Goal: Information Seeking & Learning: Learn about a topic

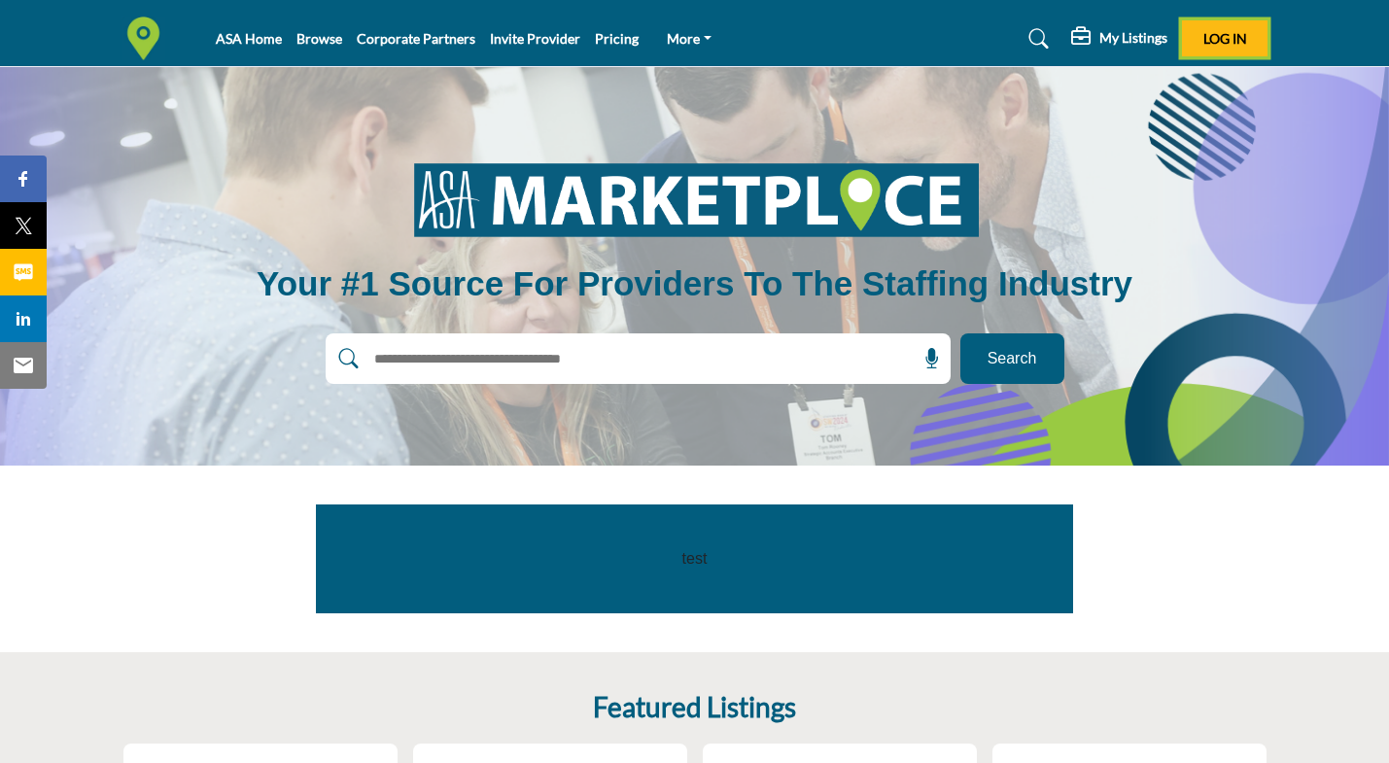
click at [1218, 35] on span "Log In" at bounding box center [1225, 38] width 44 height 17
click at [1108, 34] on h5 "My Listings" at bounding box center [1133, 37] width 68 height 17
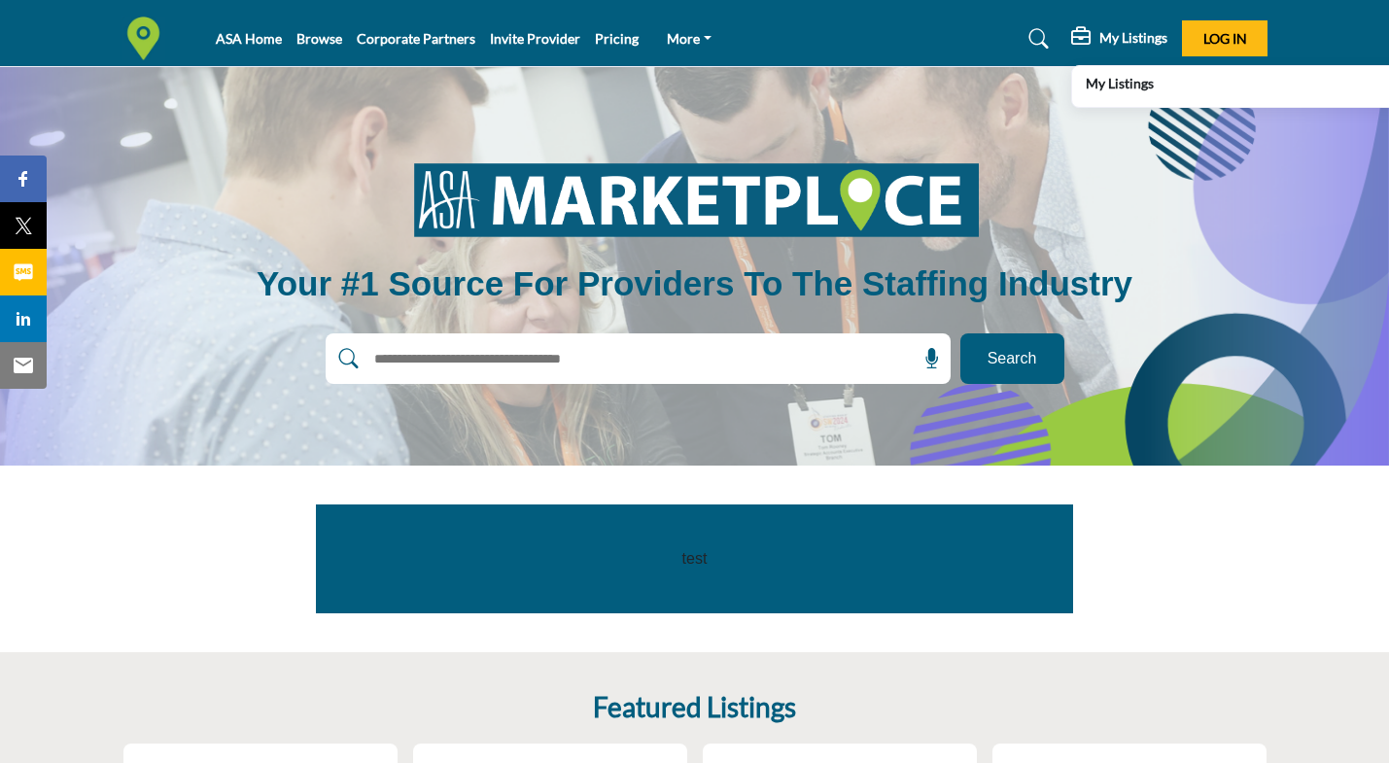
click at [1123, 91] on b "My Listings" at bounding box center [1120, 83] width 68 height 20
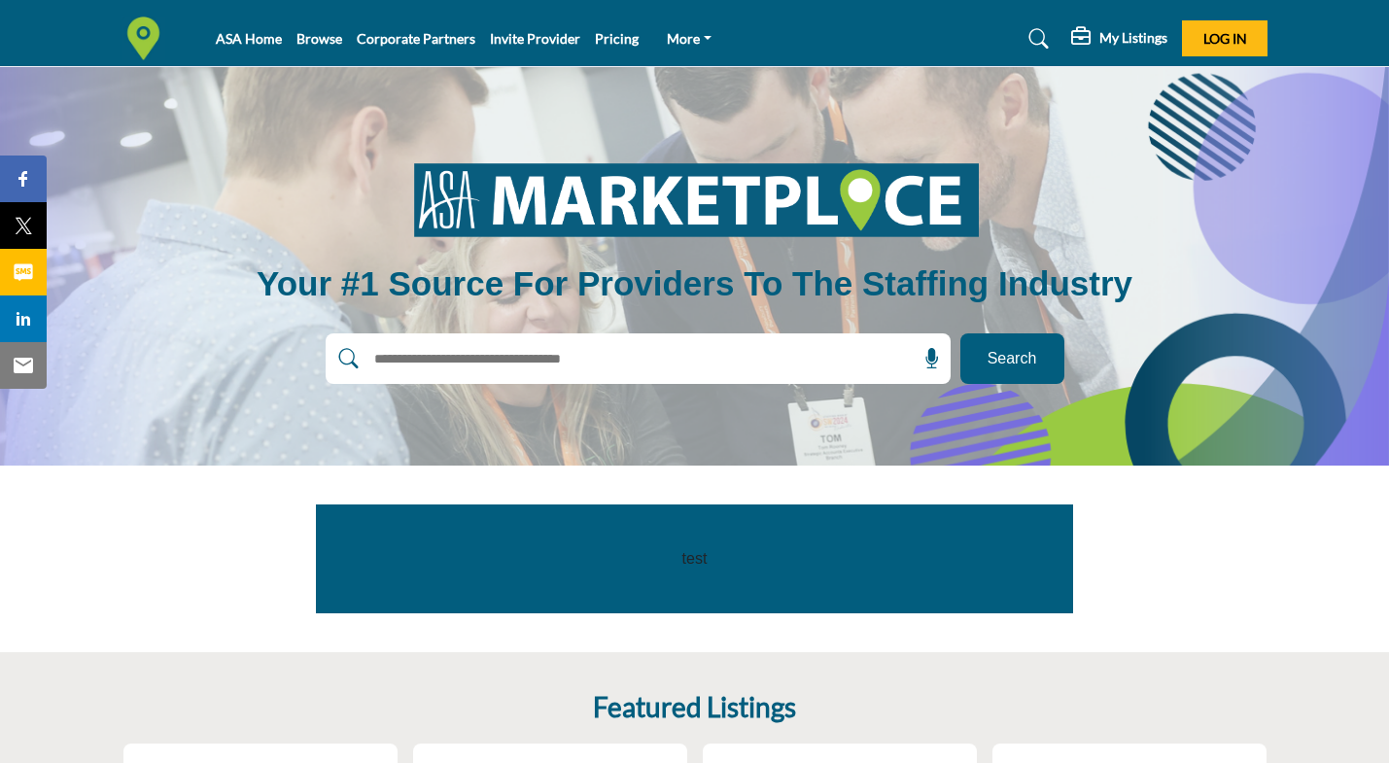
click at [1117, 41] on h5 "My Listings" at bounding box center [1133, 37] width 68 height 17
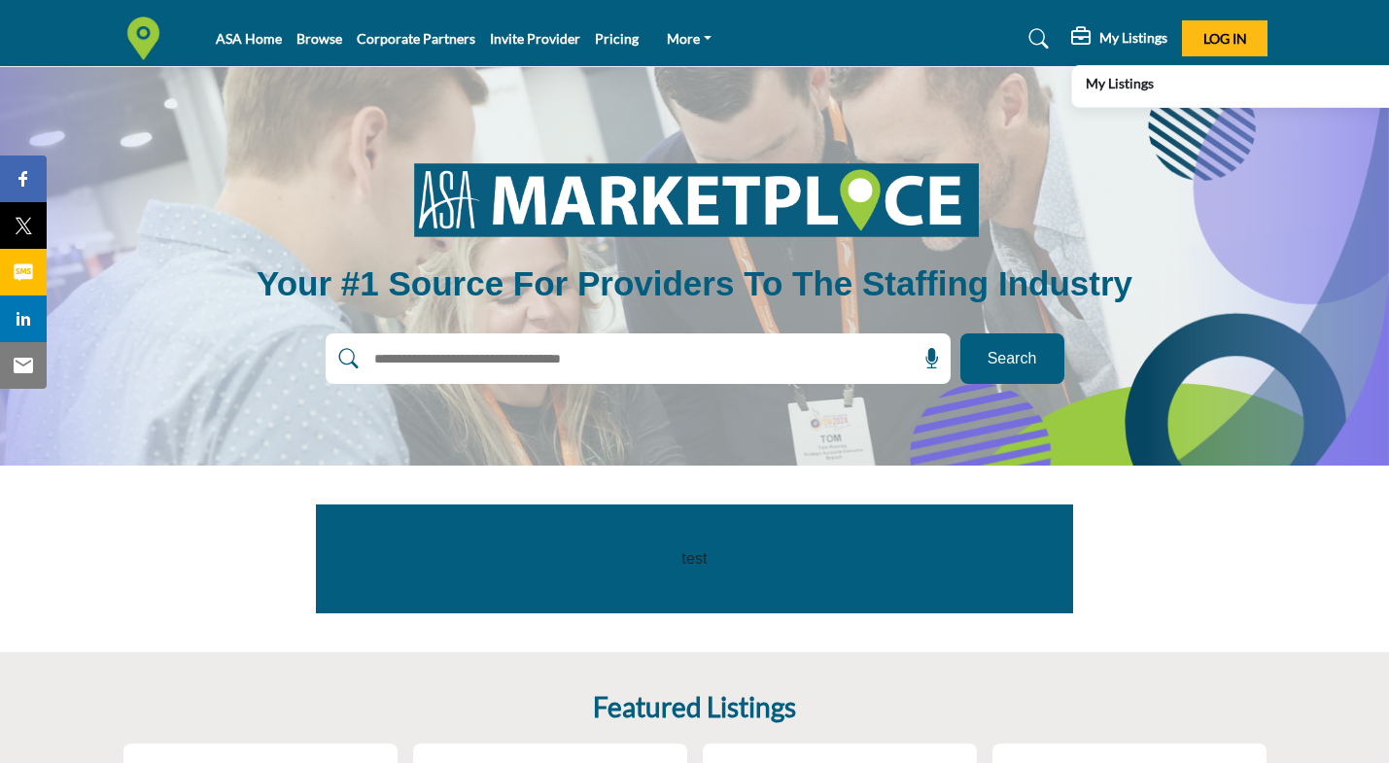
click at [1085, 87] on div "My Listings" at bounding box center [1314, 86] width 484 height 27
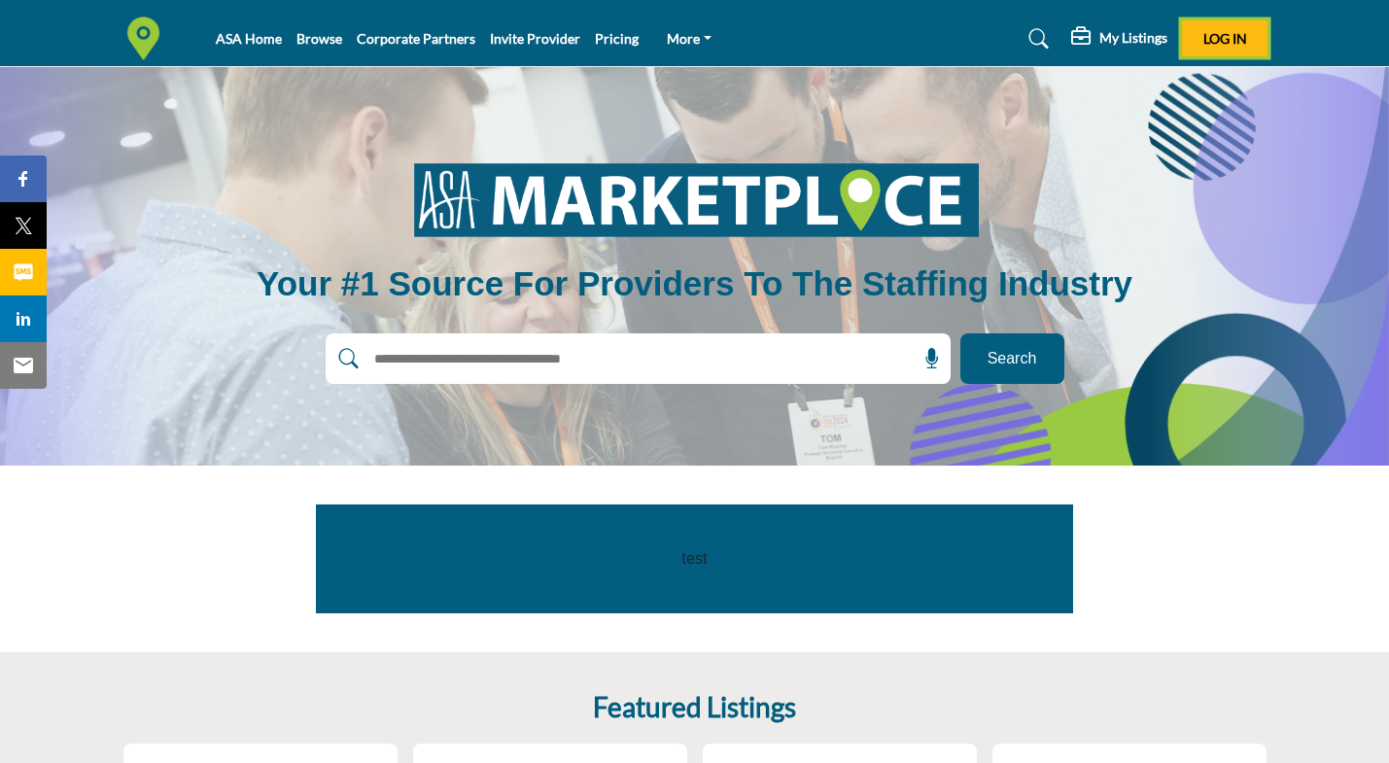
click at [1217, 45] on span "Log In" at bounding box center [1225, 38] width 44 height 17
click at [1217, 43] on span "Log In" at bounding box center [1225, 38] width 44 height 17
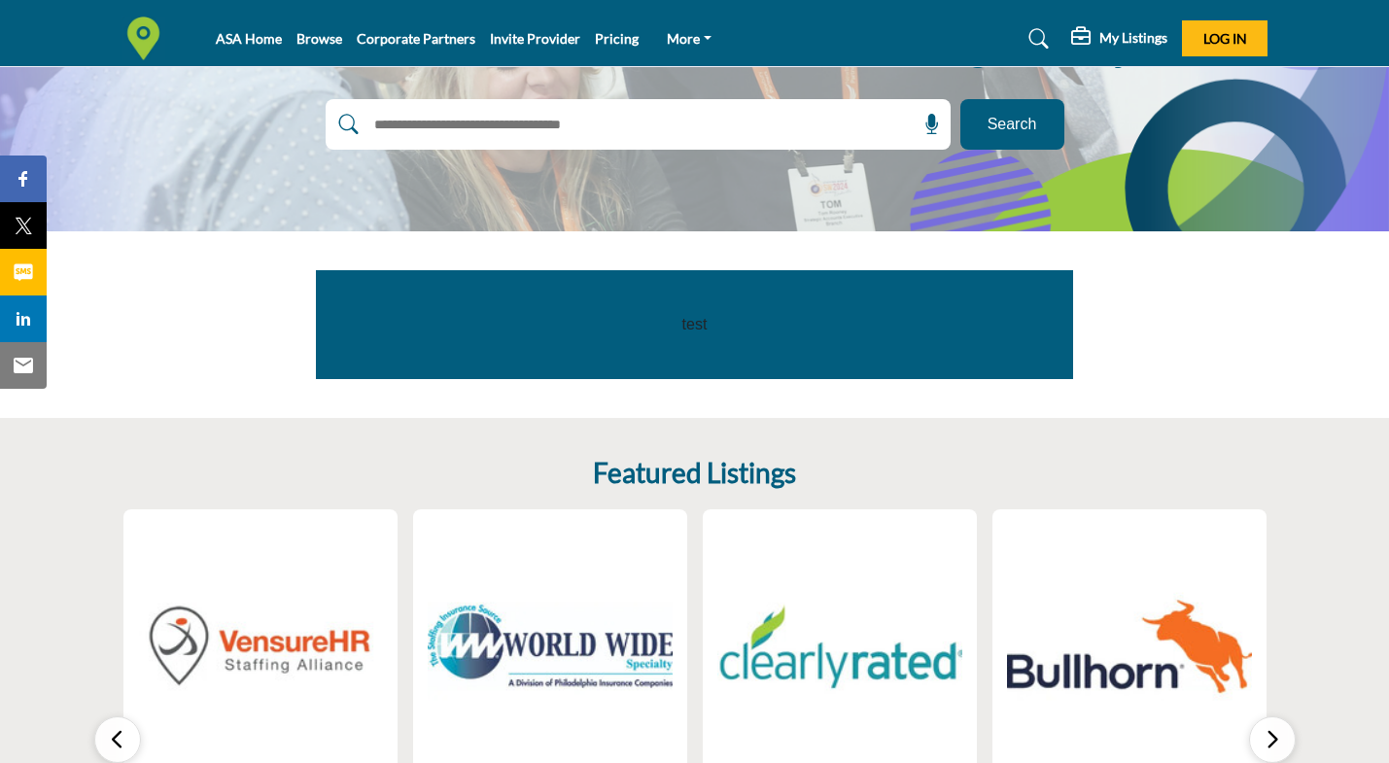
scroll to position [220, 0]
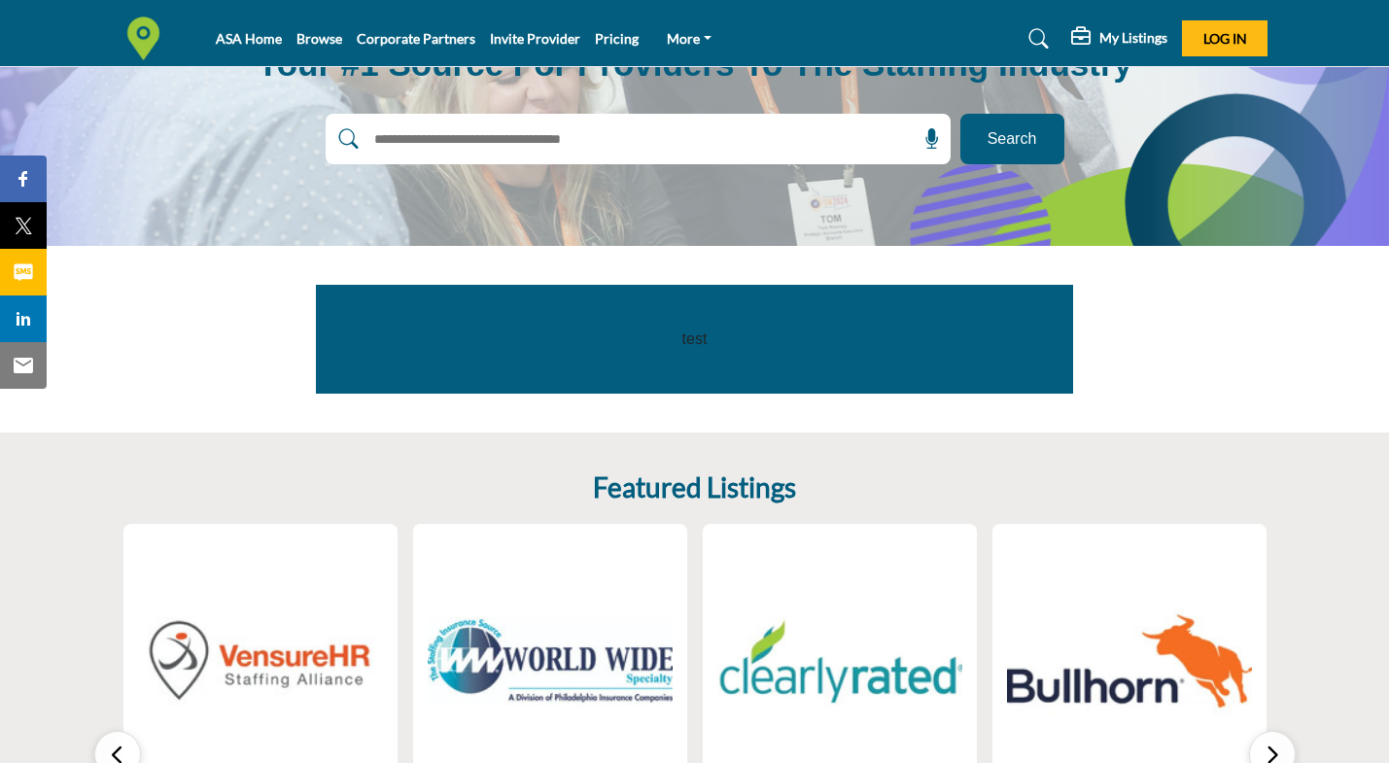
click at [573, 134] on input "text" at bounding box center [596, 138] width 464 height 29
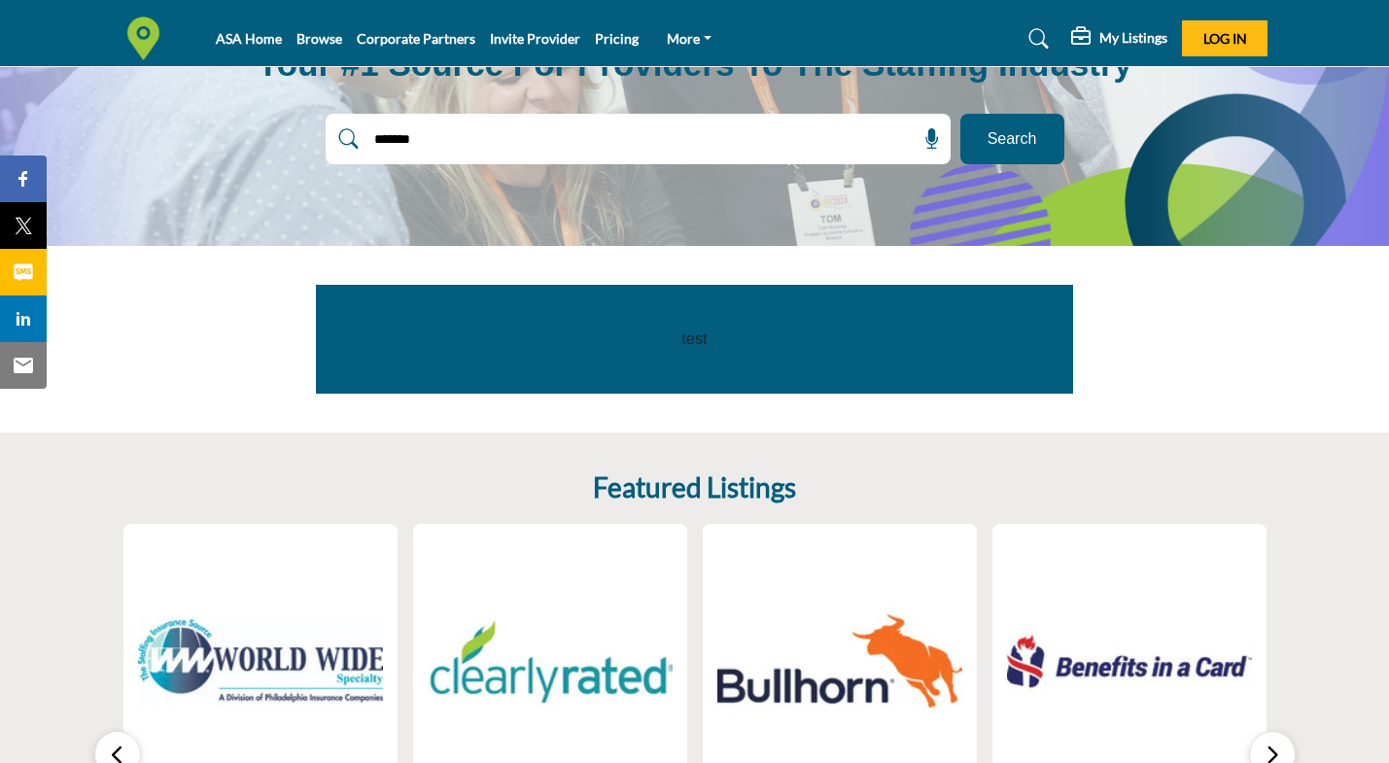
type input "*******"
click at [1012, 138] on span "Search" at bounding box center [1012, 138] width 50 height 23
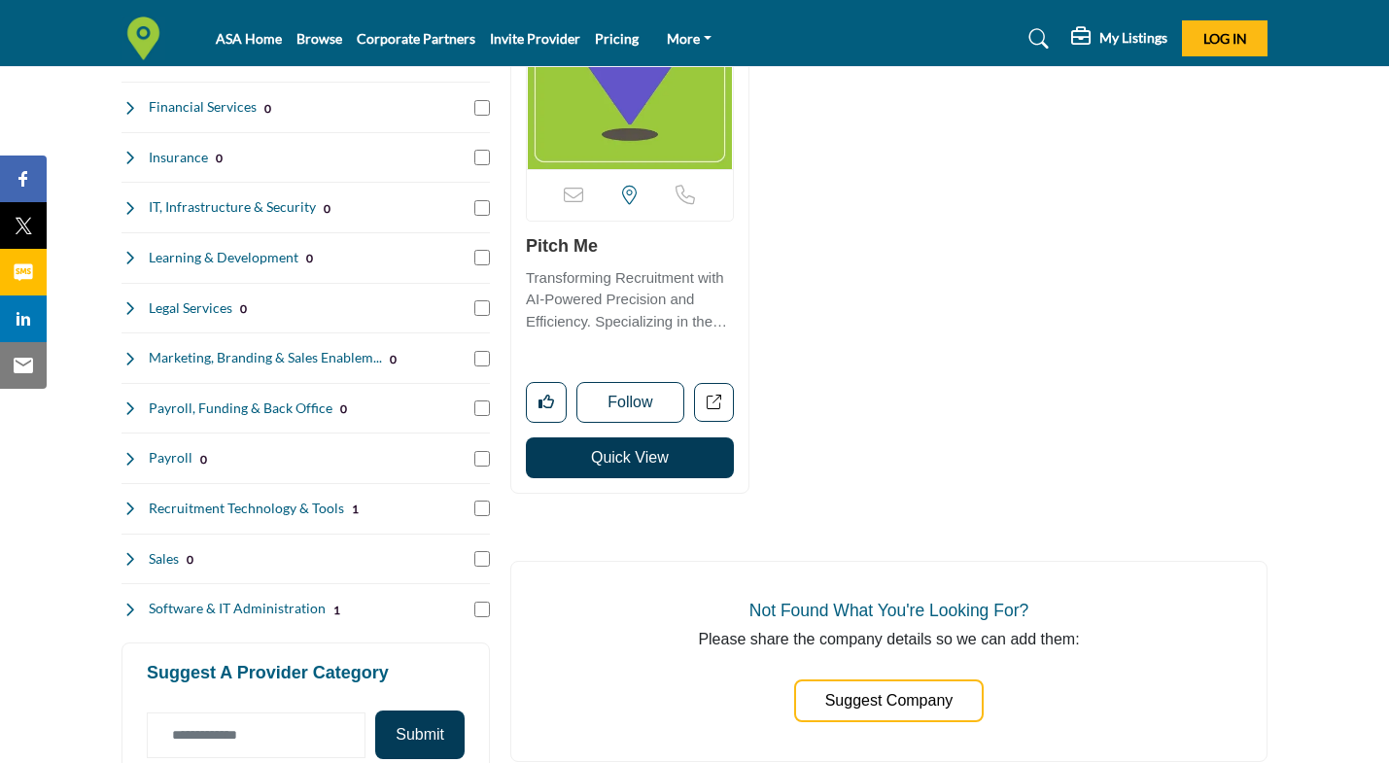
scroll to position [532, 0]
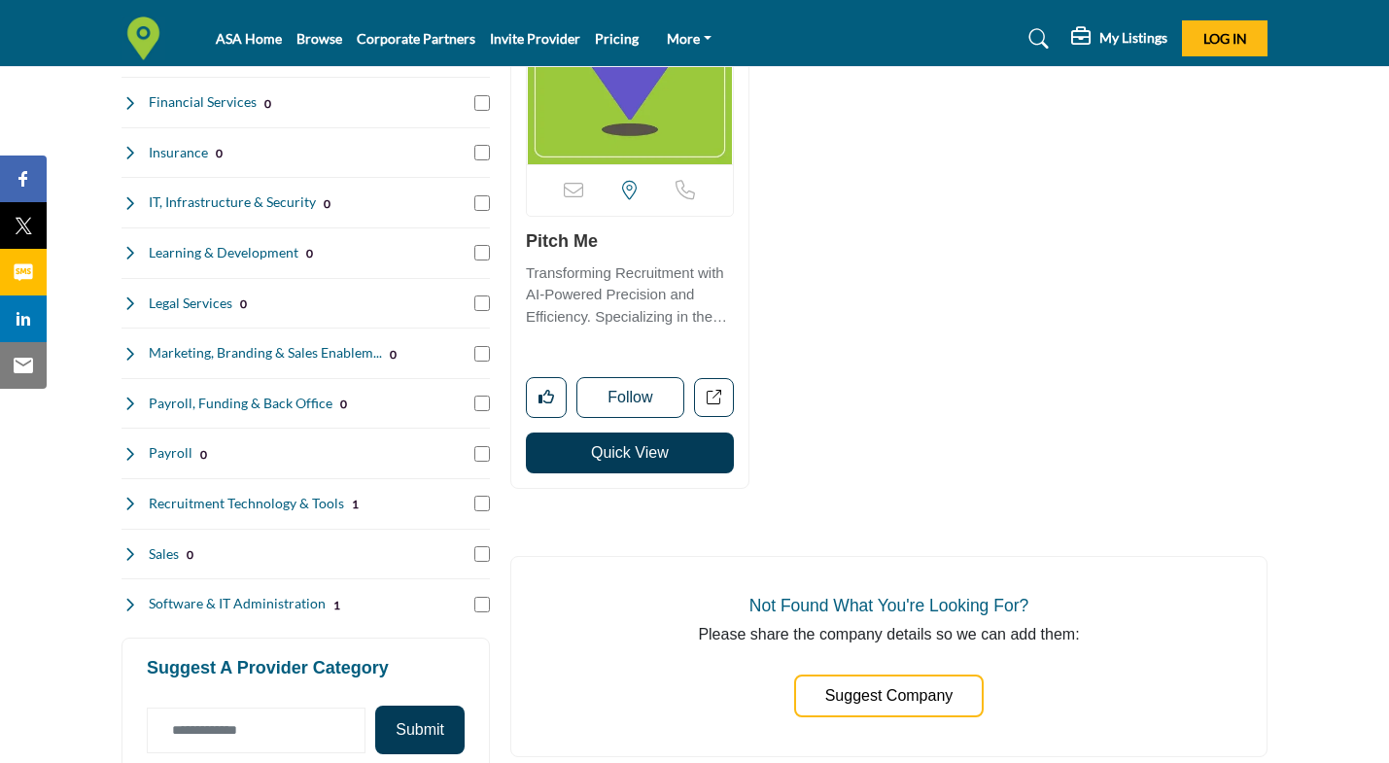
click at [562, 245] on link "Pitch Me" at bounding box center [562, 240] width 72 height 19
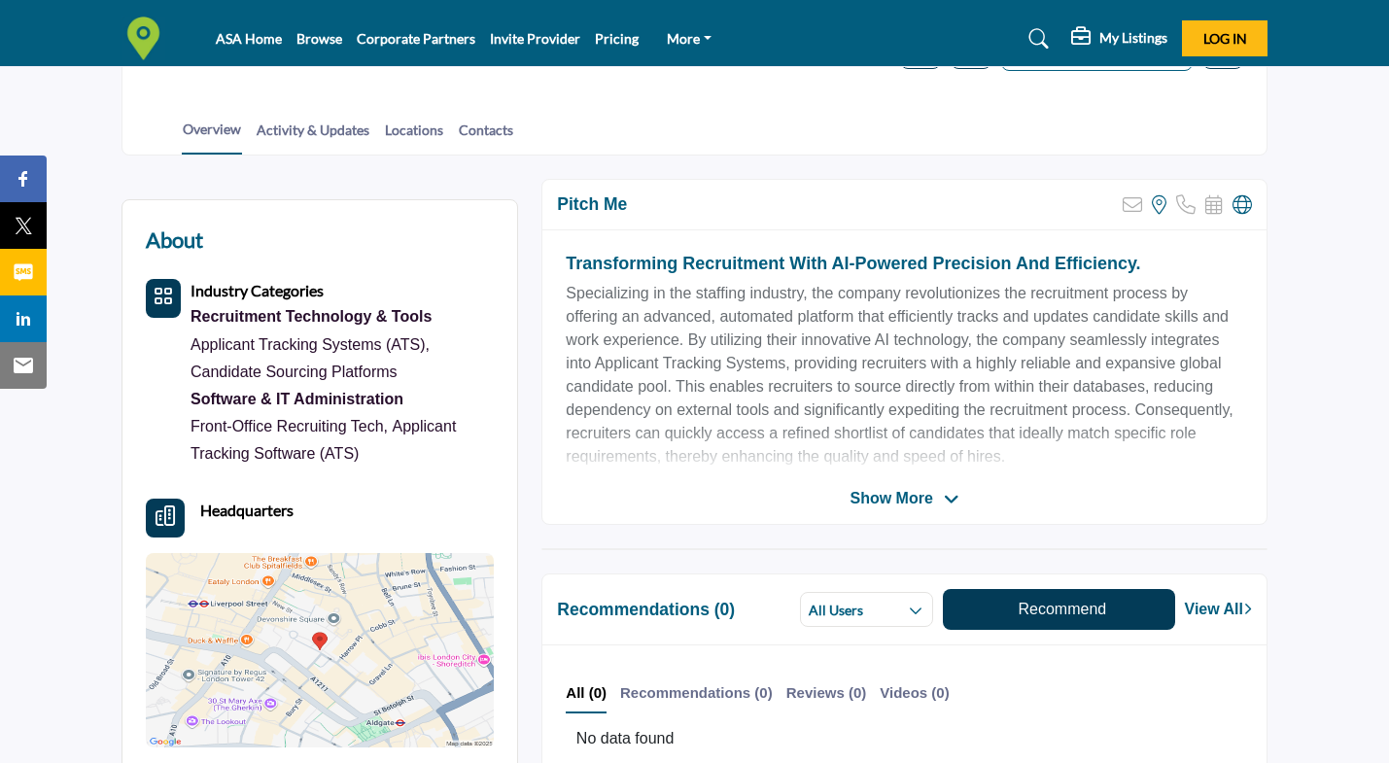
scroll to position [361, 0]
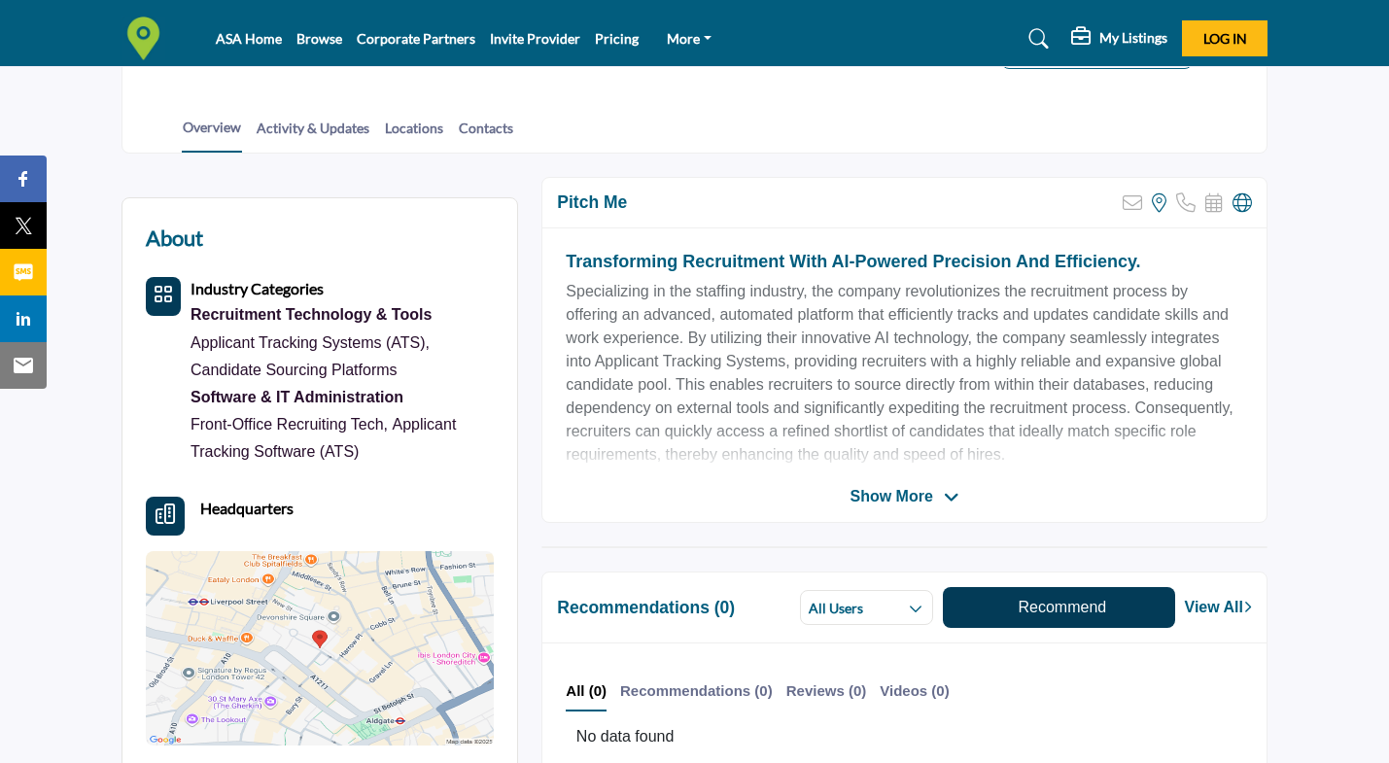
click at [932, 500] on span "Show More" at bounding box center [890, 496] width 83 height 23
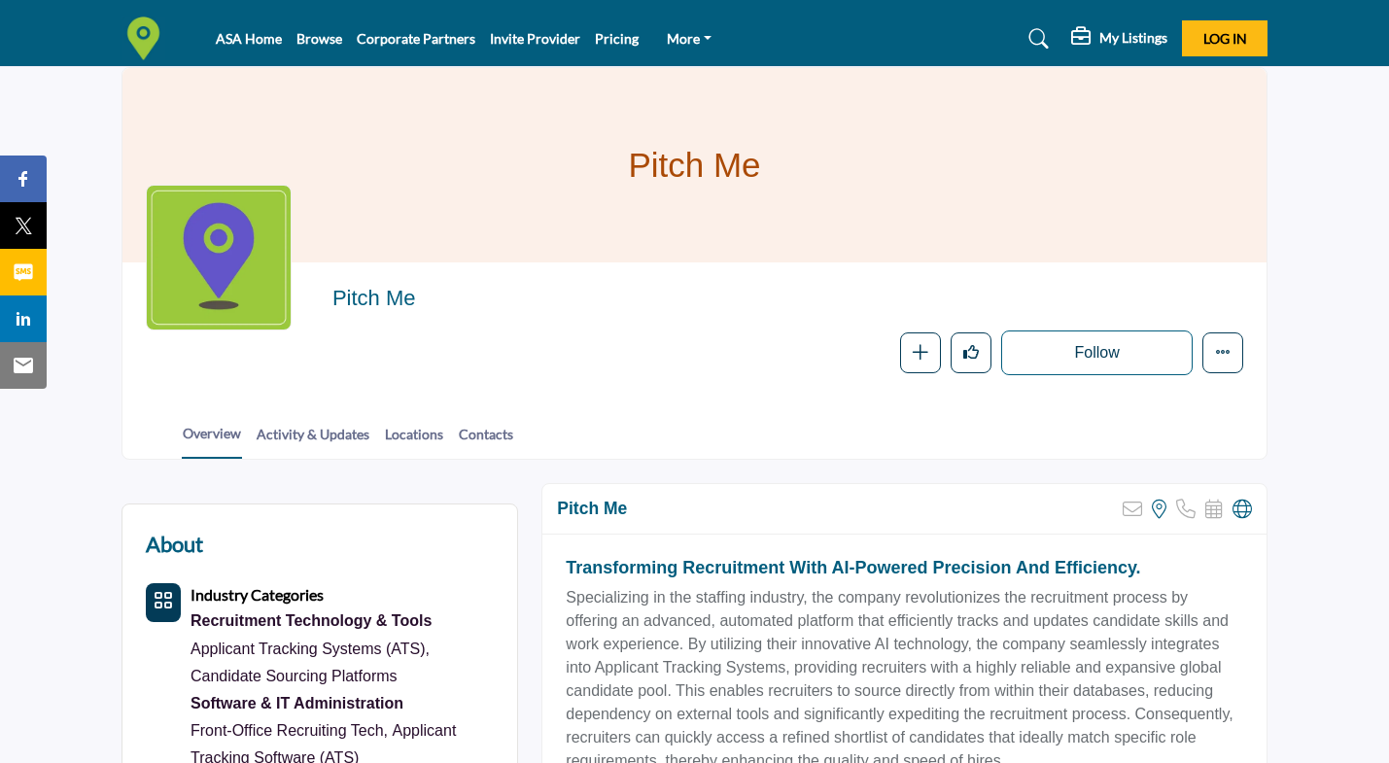
scroll to position [0, 0]
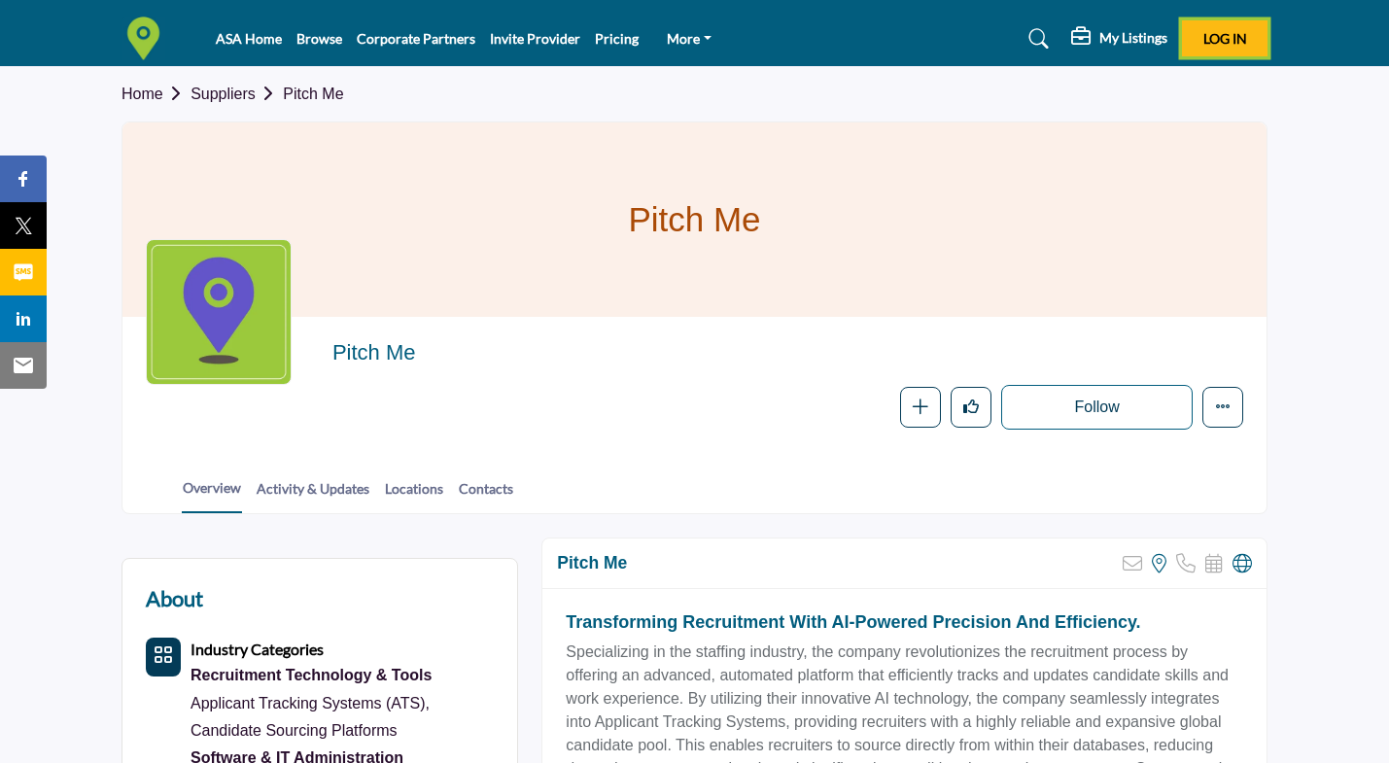
click at [1233, 23] on button "Log In" at bounding box center [1225, 38] width 86 height 36
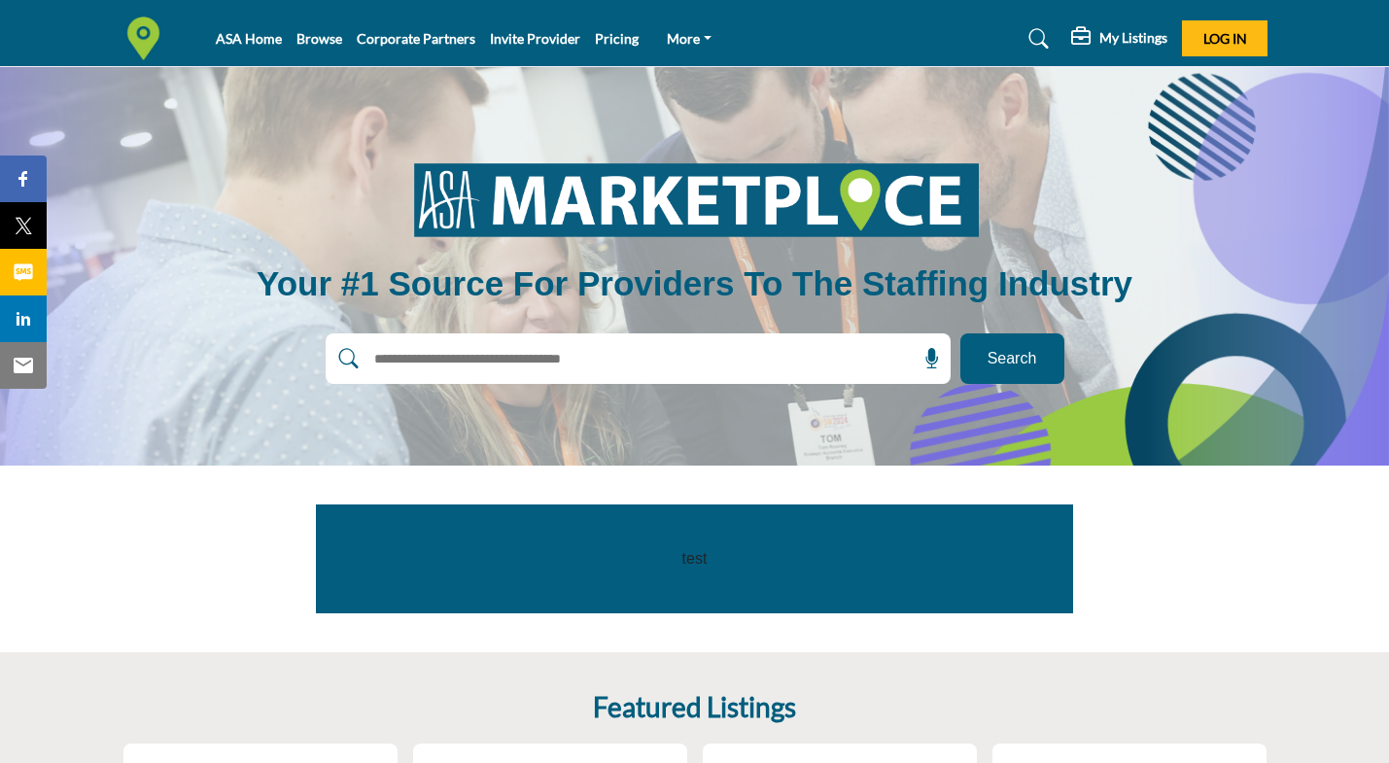
click at [578, 356] on input "text" at bounding box center [596, 358] width 464 height 29
type input "*******"
click at [997, 366] on span "Search" at bounding box center [1012, 358] width 50 height 23
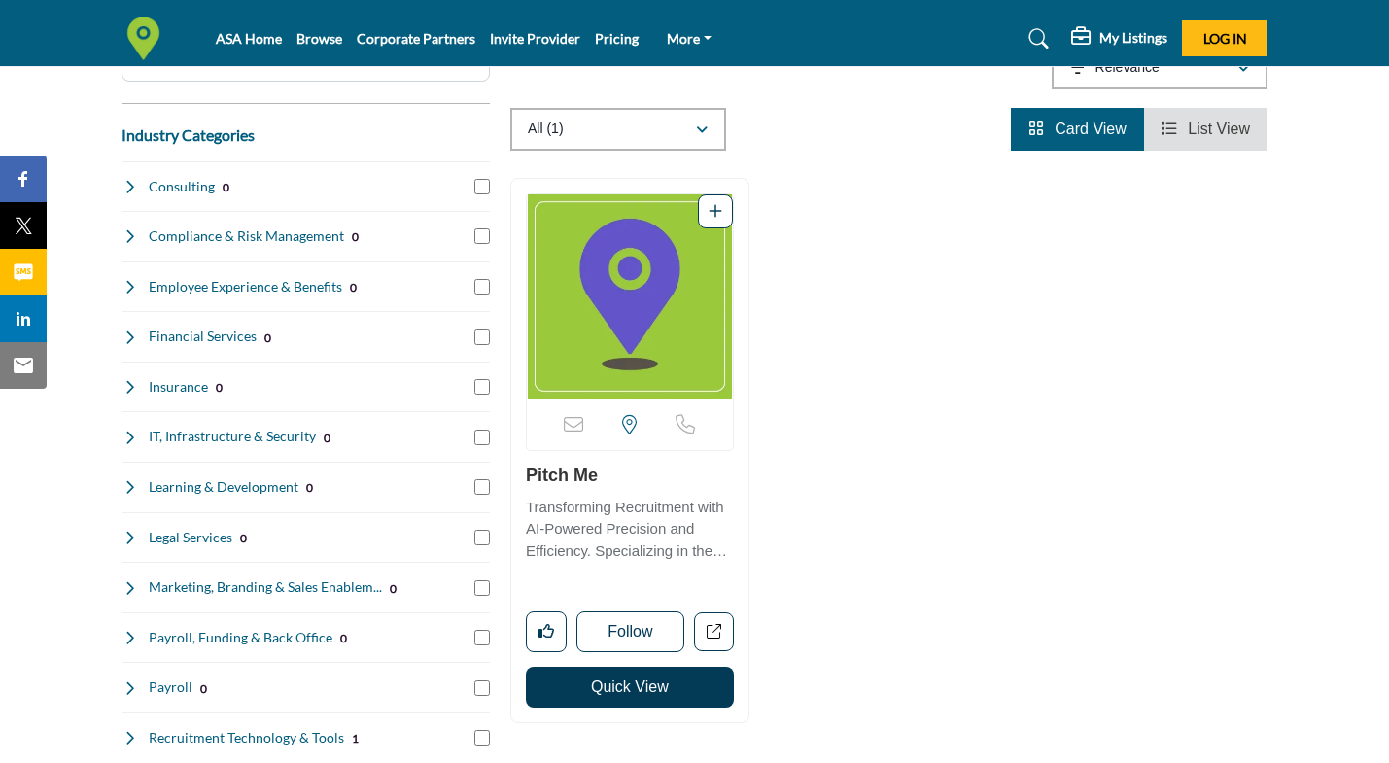
scroll to position [322, 0]
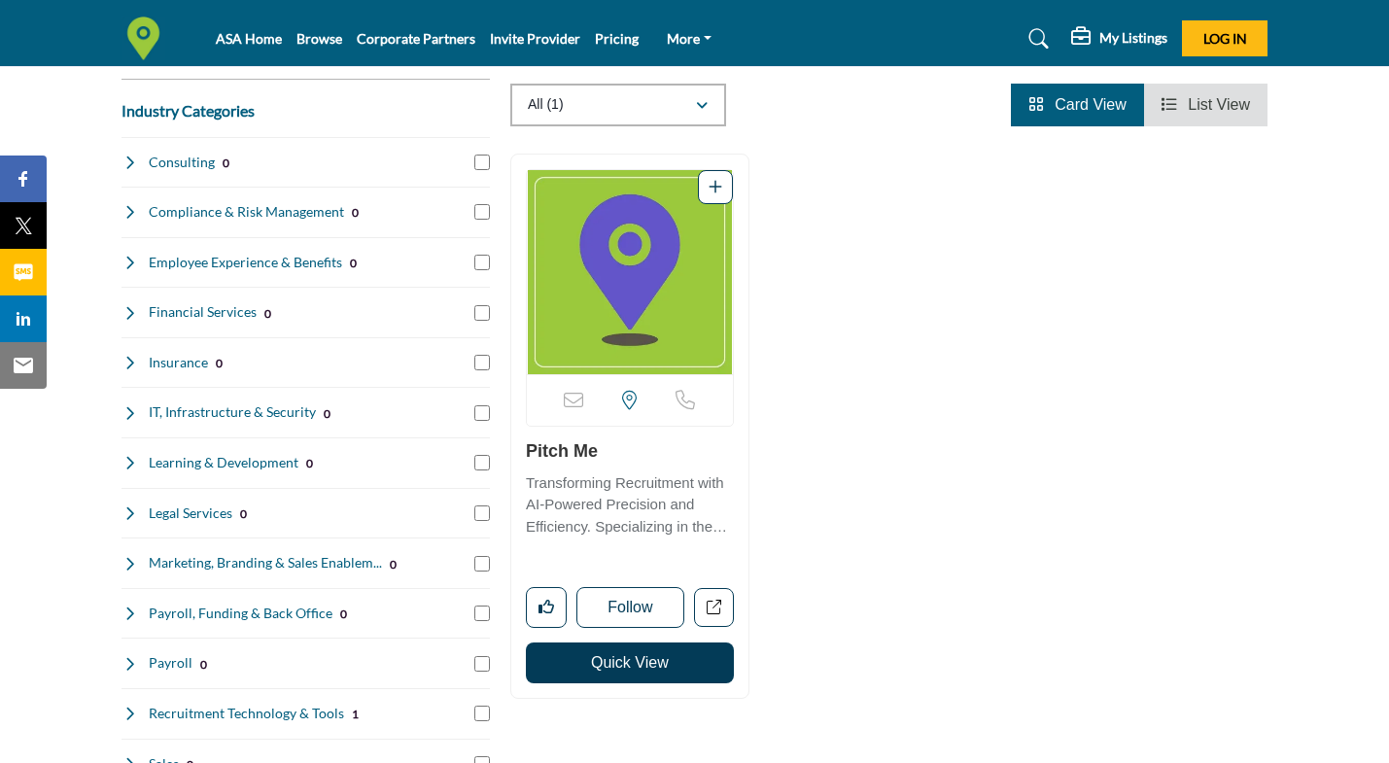
click at [568, 452] on link "Pitch Me" at bounding box center [562, 450] width 72 height 19
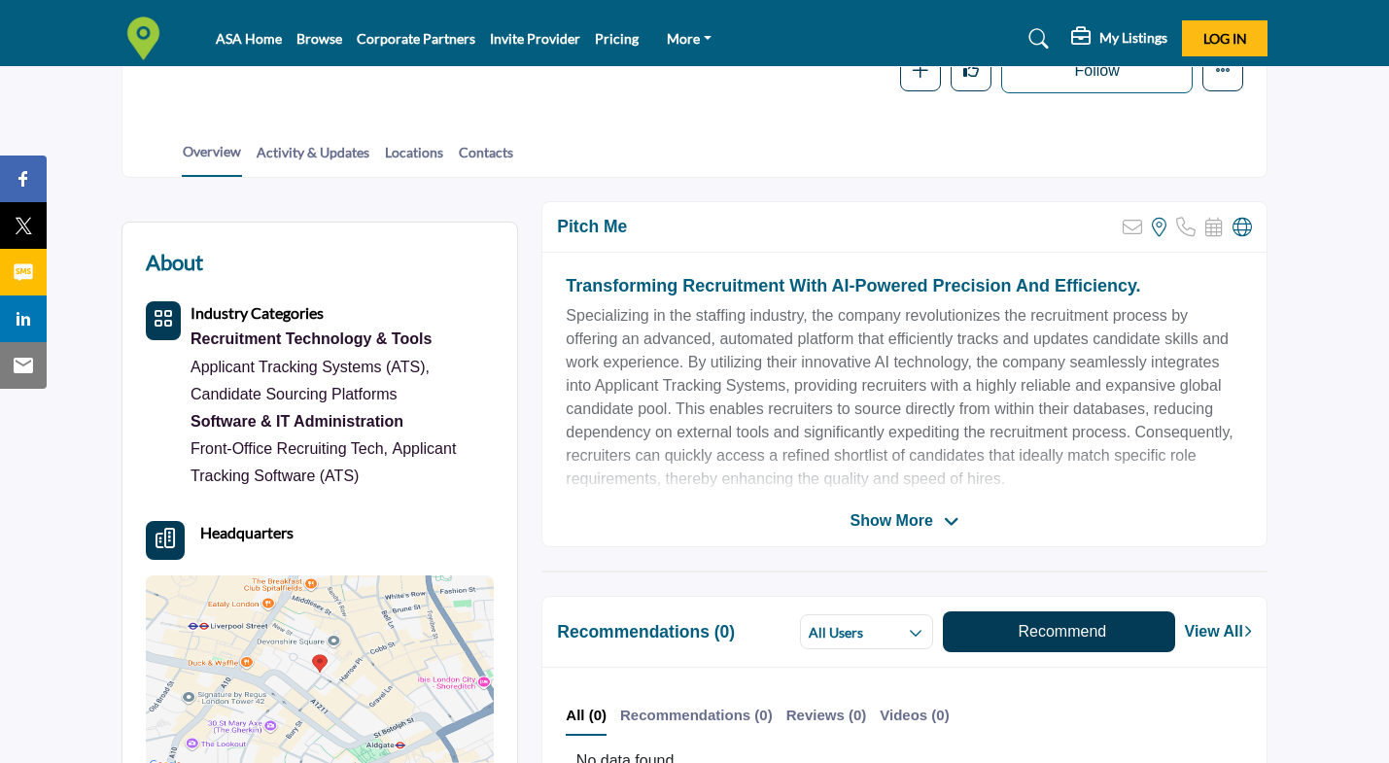
scroll to position [337, 0]
click at [886, 516] on span "Show More" at bounding box center [890, 519] width 83 height 23
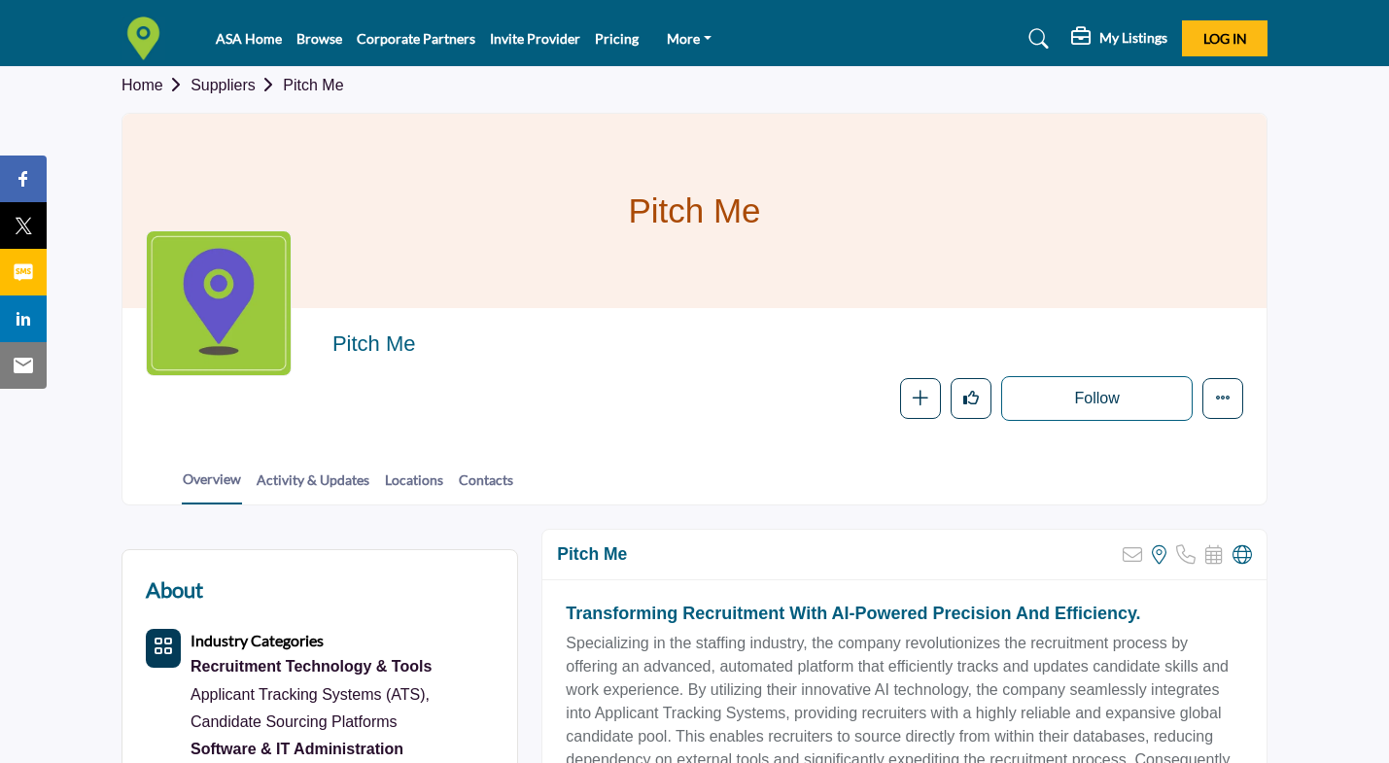
scroll to position [0, 0]
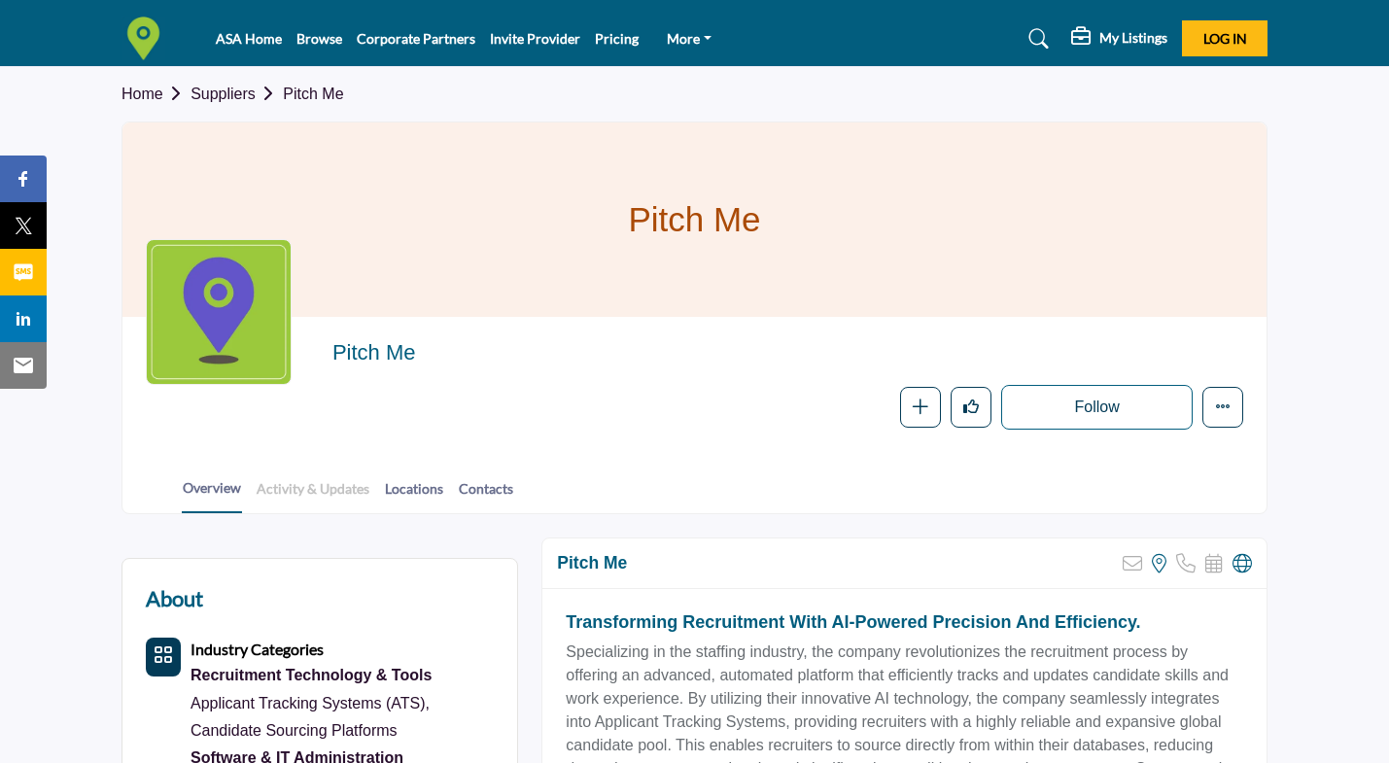
click at [346, 486] on link "Activity & Updates" at bounding box center [313, 495] width 115 height 34
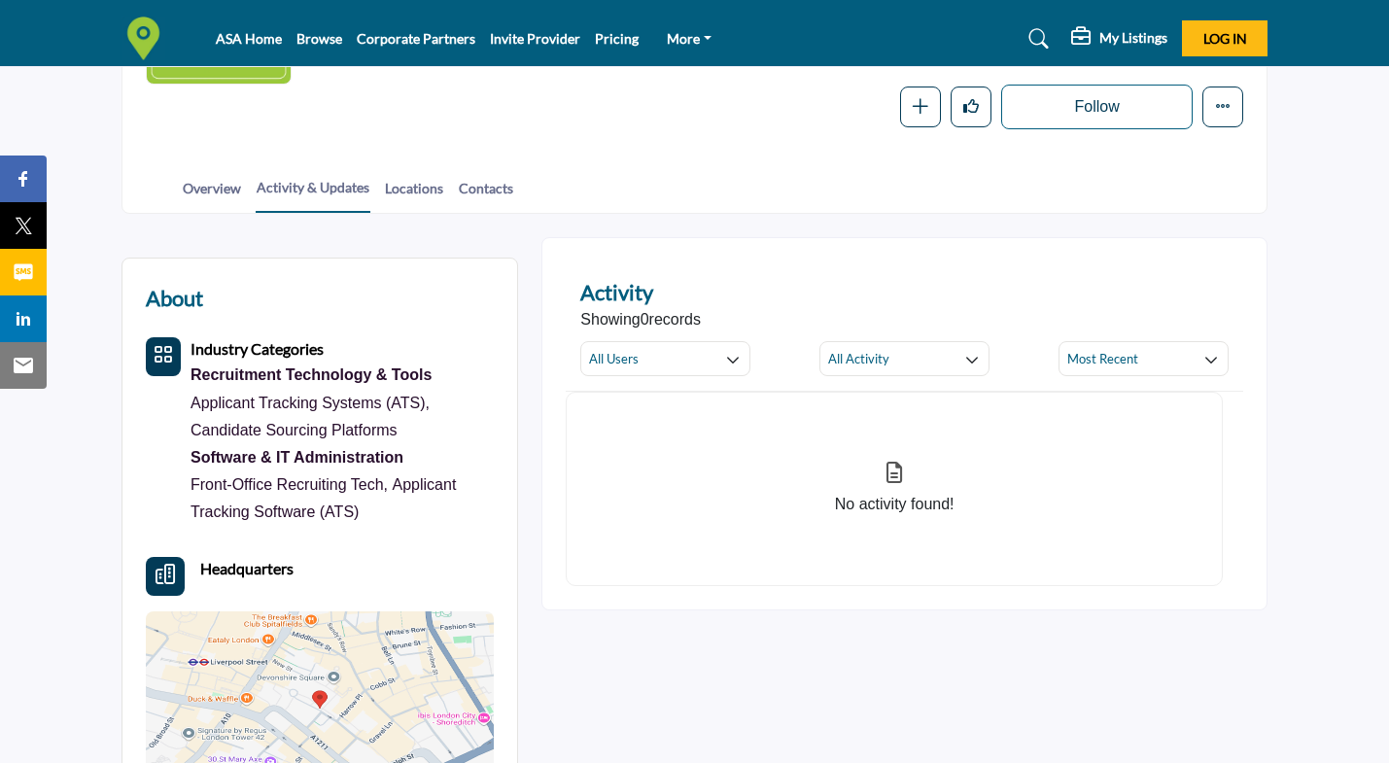
scroll to position [324, 0]
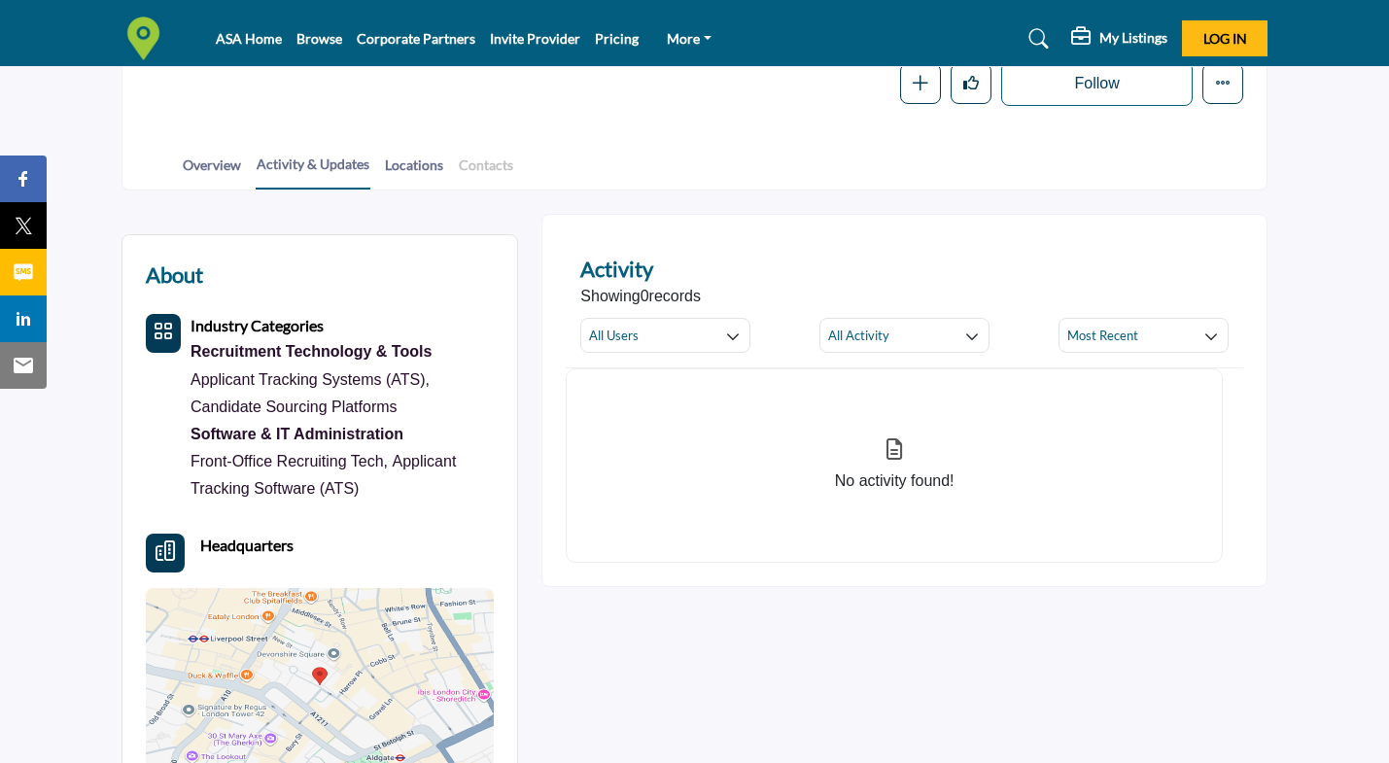
click at [482, 181] on link "Contacts" at bounding box center [486, 172] width 56 height 34
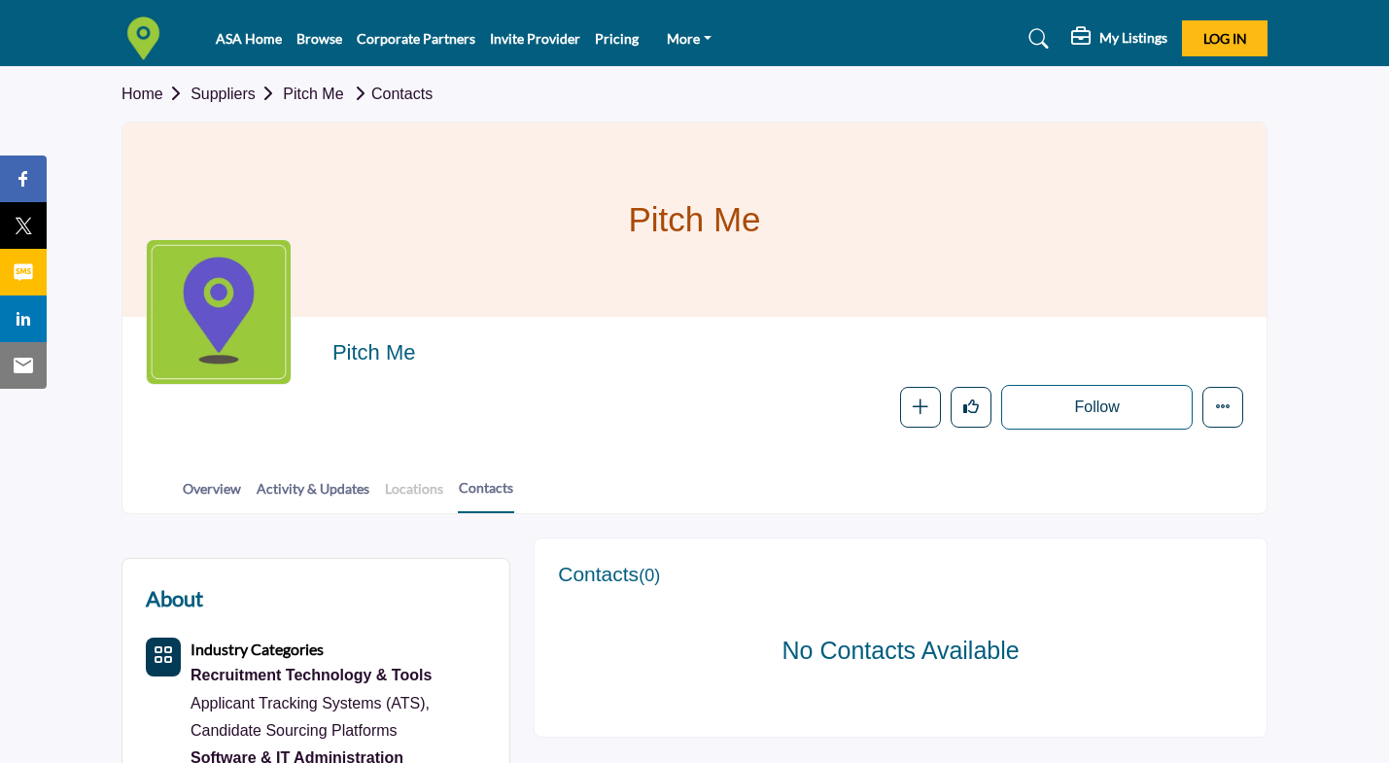
click at [401, 492] on link "Locations" at bounding box center [414, 495] width 60 height 34
